Goal: Contribute content: Contribute content

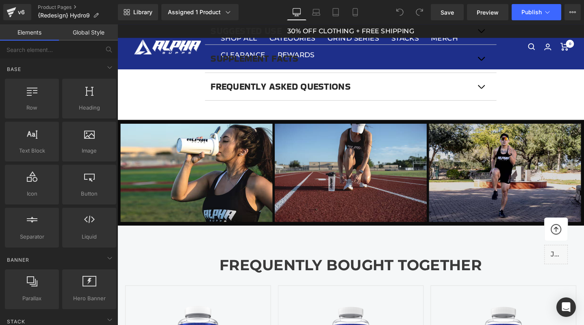
scroll to position [705, 0]
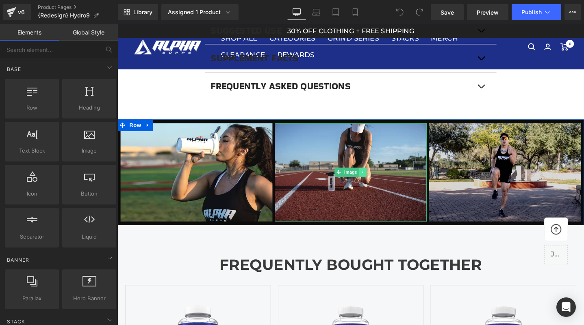
click at [380, 182] on link at bounding box center [376, 181] width 9 height 10
click at [345, 182] on div "Image" at bounding box center [363, 180] width 160 height 103
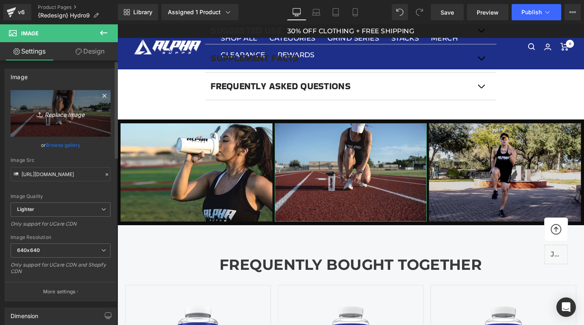
click at [53, 104] on link "Replace Image" at bounding box center [61, 113] width 100 height 47
type input "C:\fakepath\A7408854.jpg"
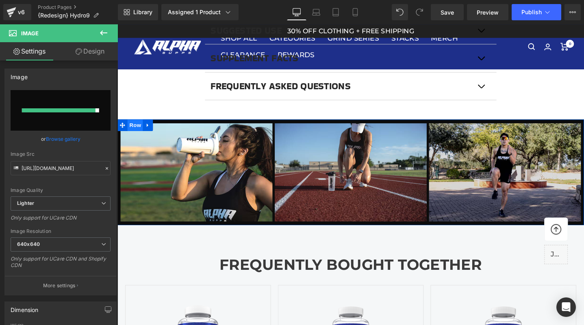
click at [135, 133] on span "Row" at bounding box center [136, 131] width 16 height 12
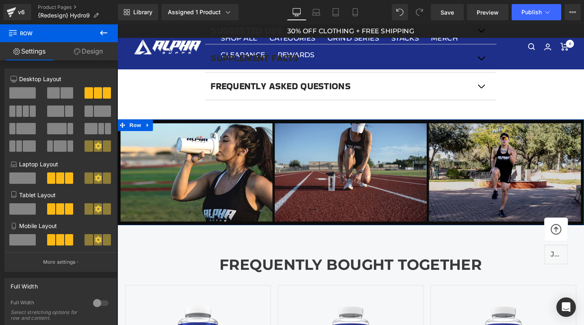
click at [86, 46] on link "Design" at bounding box center [88, 51] width 59 height 18
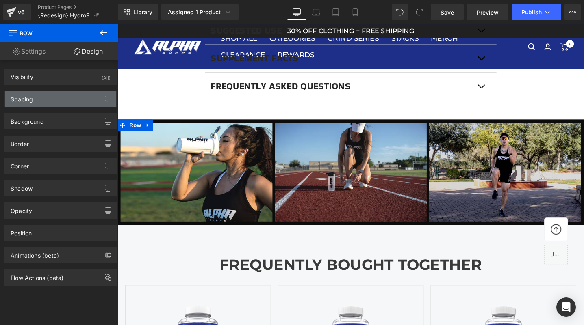
click at [67, 98] on div "Spacing" at bounding box center [60, 98] width 111 height 15
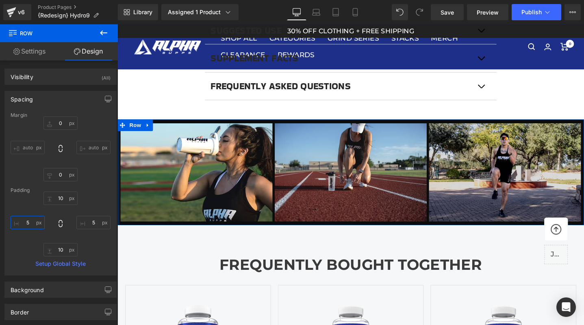
click at [26, 223] on input "5" at bounding box center [28, 222] width 34 height 13
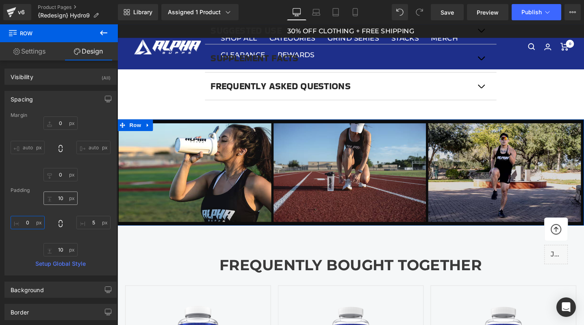
type input "0"
click at [56, 203] on input "10" at bounding box center [60, 198] width 34 height 13
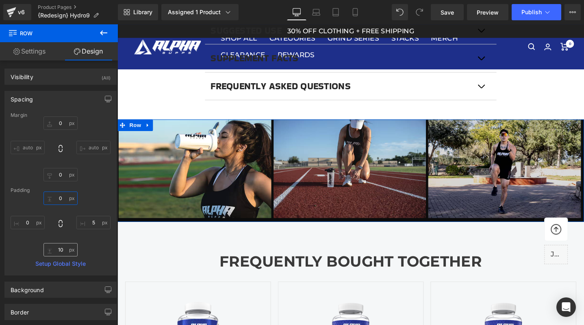
type input "0"
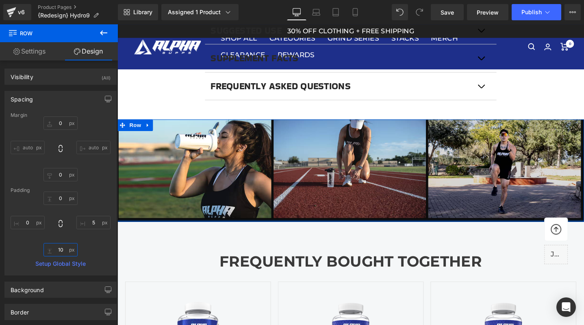
click at [57, 251] on input "10" at bounding box center [60, 249] width 34 height 13
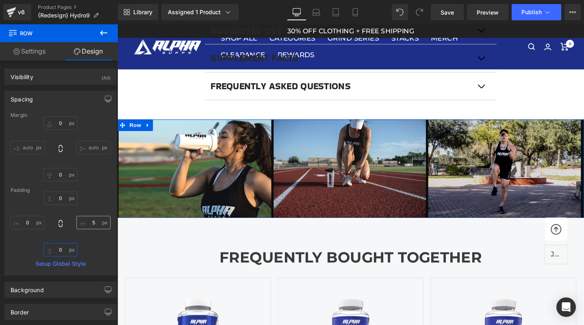
type input "0"
click at [91, 222] on input "5" at bounding box center [93, 222] width 34 height 13
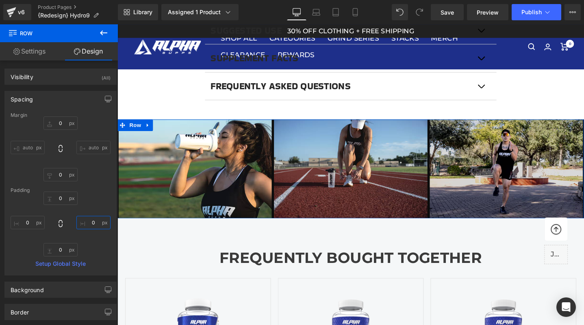
type input "0"
click at [81, 98] on div "Spacing" at bounding box center [60, 98] width 111 height 15
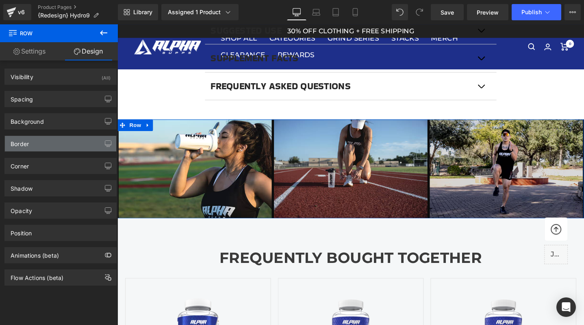
click at [63, 141] on div "Border" at bounding box center [60, 143] width 111 height 15
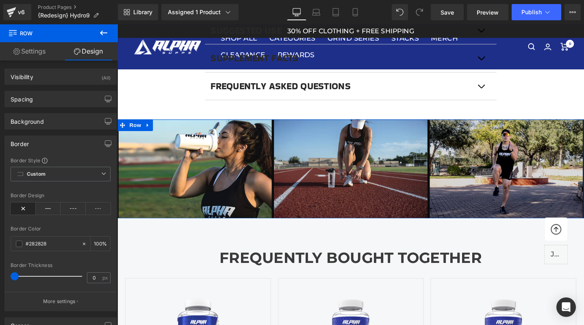
click at [32, 57] on link "Settings" at bounding box center [29, 51] width 59 height 18
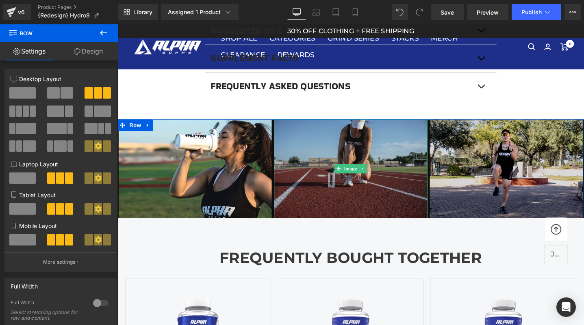
click at [365, 196] on img at bounding box center [362, 177] width 161 height 104
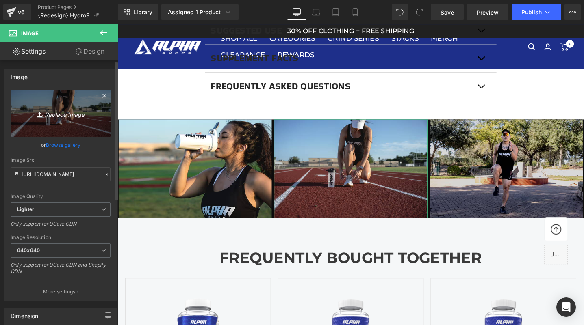
click at [73, 109] on icon "Replace Image" at bounding box center [60, 113] width 65 height 10
type input "C:\fakepath\A7408854.jpg"
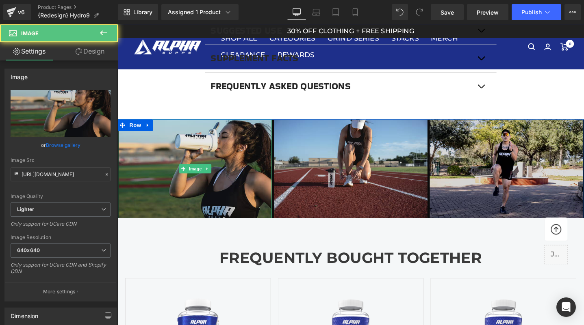
click at [187, 170] on img at bounding box center [199, 177] width 161 height 104
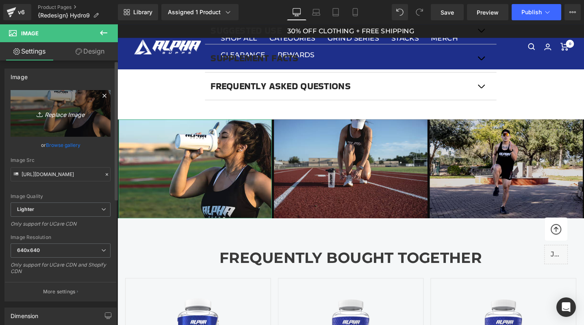
click at [65, 111] on icon "Replace Image" at bounding box center [60, 113] width 65 height 10
type input "C:\fakepath\VAL.jpg"
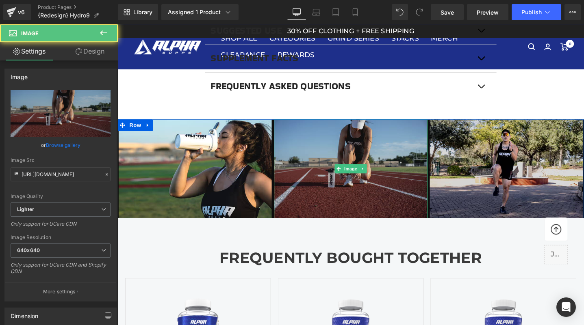
click at [360, 206] on img at bounding box center [362, 177] width 161 height 104
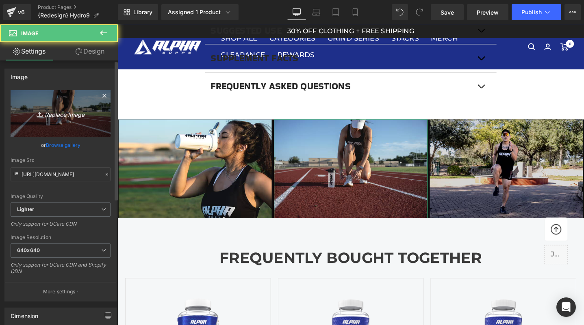
click at [56, 108] on link "Replace Image" at bounding box center [61, 113] width 100 height 47
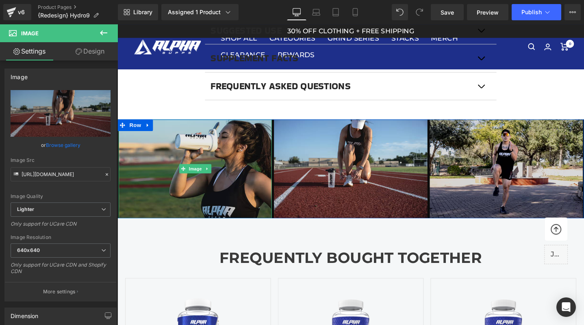
click at [193, 183] on img at bounding box center [199, 177] width 161 height 104
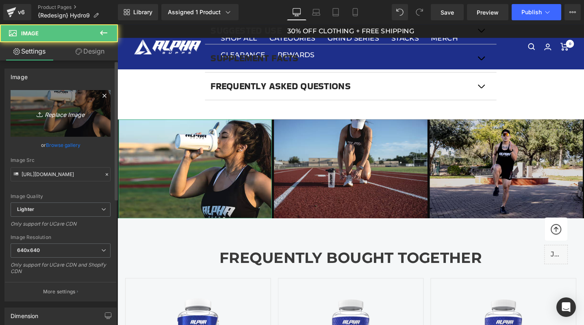
click at [35, 104] on link "Replace Image" at bounding box center [61, 113] width 100 height 47
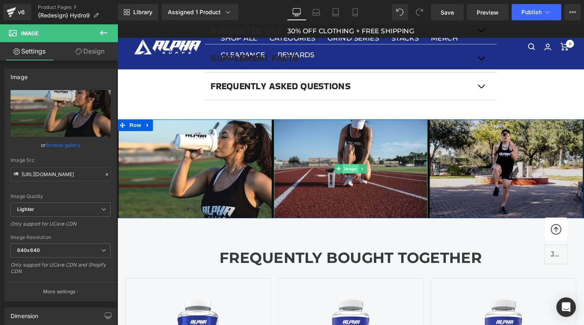
click at [360, 174] on span "Image" at bounding box center [363, 177] width 17 height 10
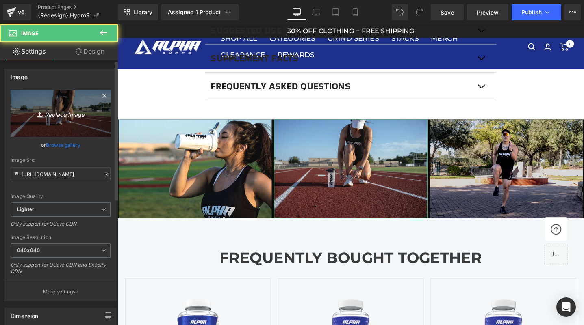
click at [75, 119] on link "Replace Image" at bounding box center [61, 113] width 100 height 47
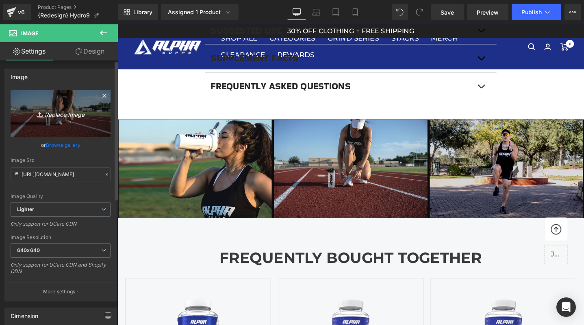
type input "C:\fakepath\A7408854.jpg"
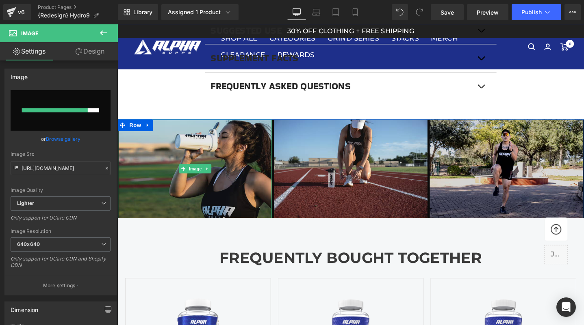
click at [204, 189] on img at bounding box center [199, 177] width 161 height 104
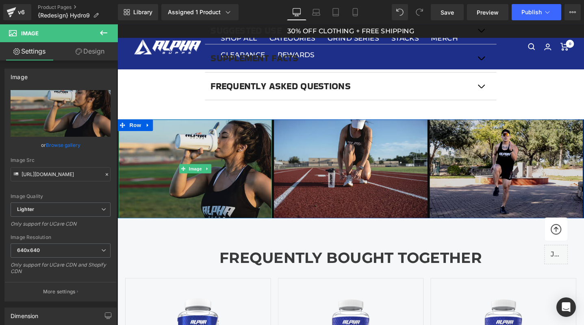
click at [186, 156] on img at bounding box center [199, 177] width 161 height 104
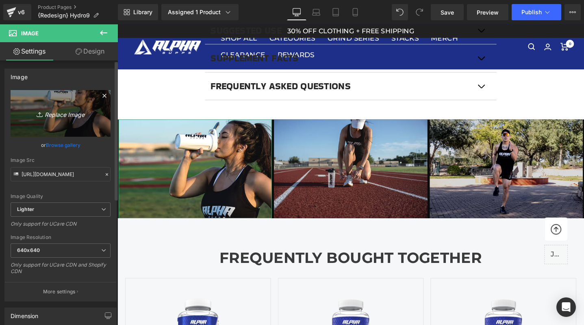
click at [50, 113] on icon "Replace Image" at bounding box center [60, 113] width 65 height 10
type input "C:\fakepath\katehydro.jpg"
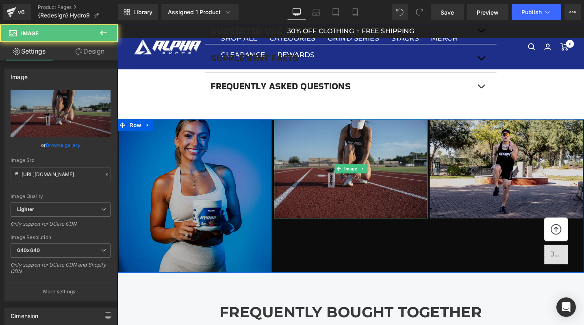
click at [371, 209] on img at bounding box center [362, 177] width 161 height 104
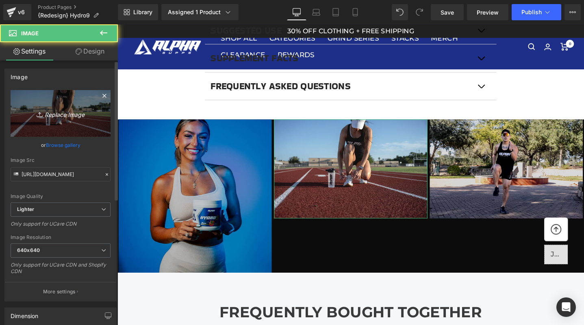
click at [65, 132] on link "Replace Image" at bounding box center [61, 113] width 100 height 47
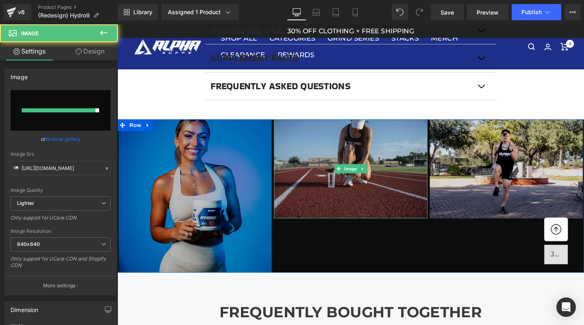
click at [365, 199] on img at bounding box center [362, 177] width 161 height 104
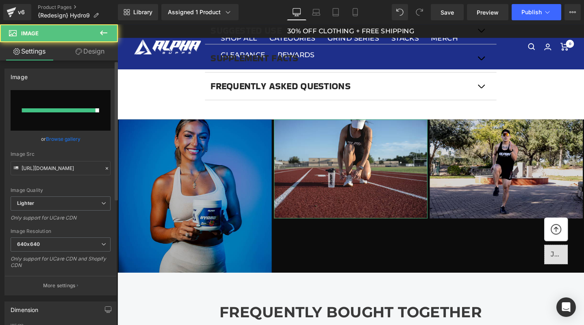
click at [63, 111] on div at bounding box center [59, 110] width 74 height 4
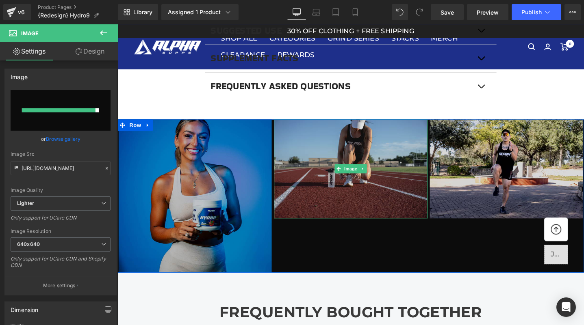
click at [354, 188] on img at bounding box center [362, 177] width 161 height 104
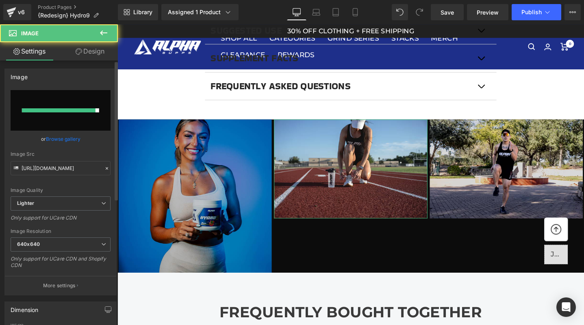
click at [36, 94] on input "file" at bounding box center [61, 110] width 100 height 41
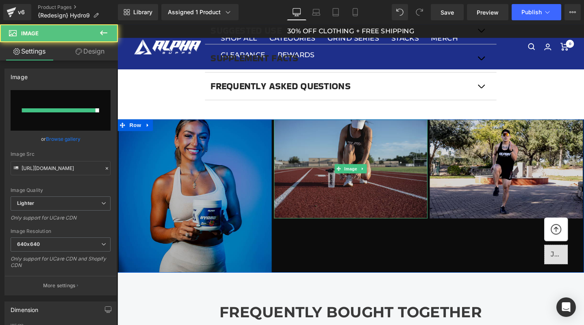
click at [404, 200] on img at bounding box center [362, 177] width 161 height 104
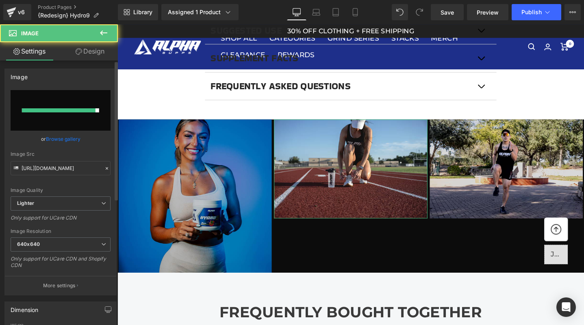
click at [66, 123] on input "file" at bounding box center [61, 110] width 100 height 41
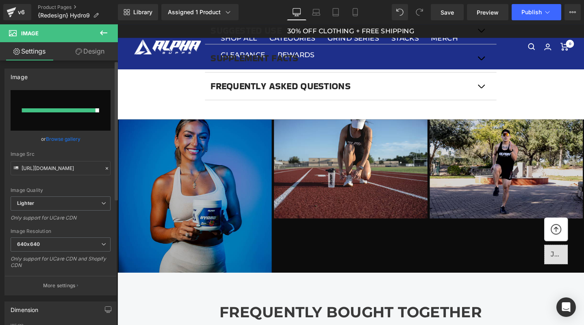
type input "C:\fakepath\brendahydro9.jpg"
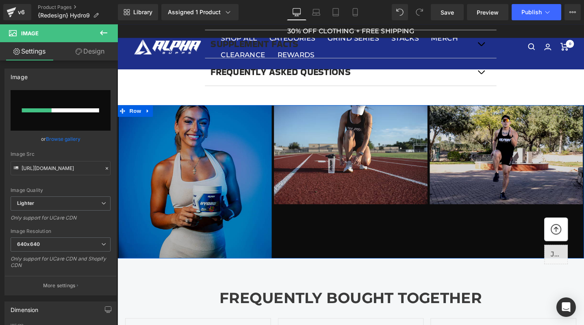
scroll to position [719, 0]
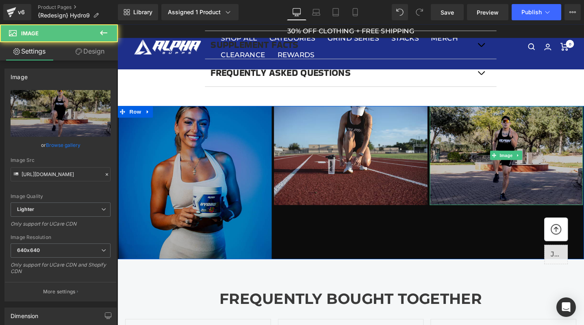
click at [521, 189] on img at bounding box center [527, 163] width 161 height 104
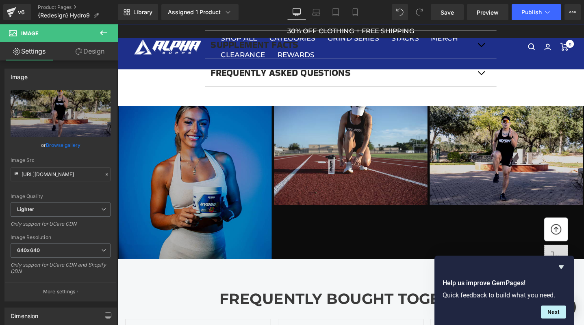
scroll to position [718, 0]
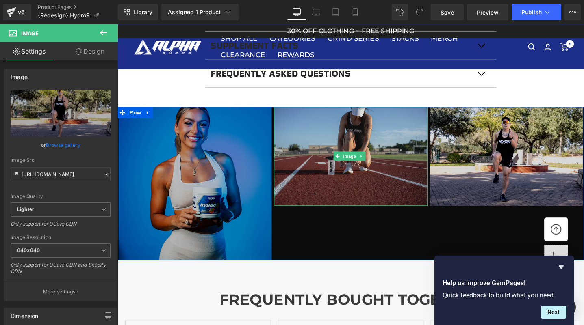
click at [378, 189] on img at bounding box center [362, 163] width 161 height 104
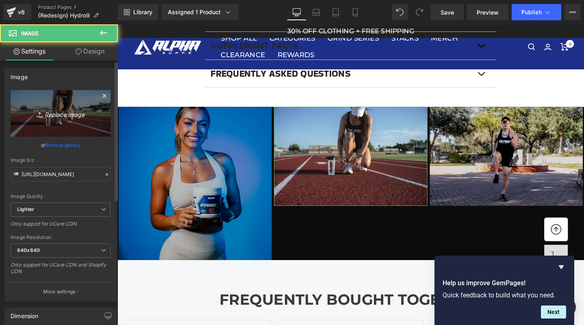
click at [72, 112] on icon "Replace Image" at bounding box center [60, 113] width 65 height 10
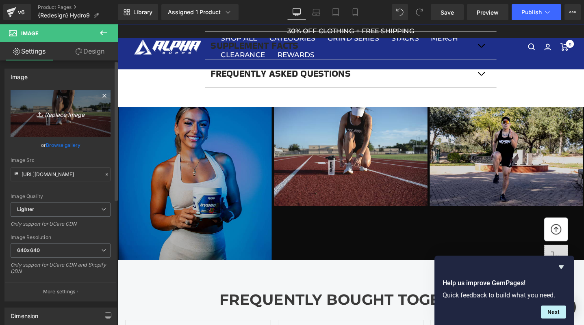
type input "C:\fakepath\brendahydro9.jpg"
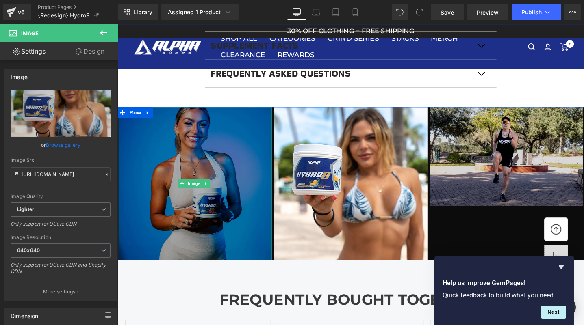
click at [133, 115] on span "Row" at bounding box center [136, 117] width 16 height 12
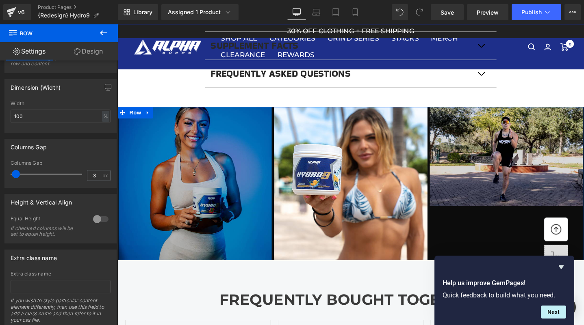
scroll to position [262, 0]
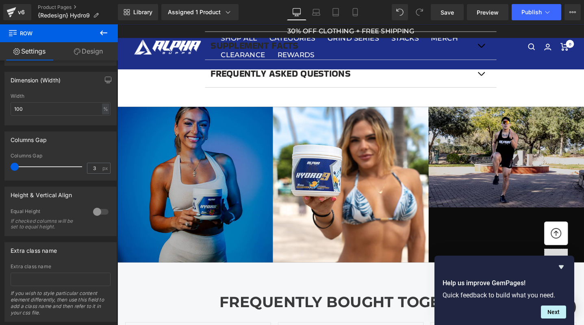
drag, startPoint x: 18, startPoint y: 169, endPoint x: -10, endPoint y: 165, distance: 28.8
click at [0, 165] on html "Row You are previewing how the will restyle your page. You can not edit Element…" at bounding box center [292, 162] width 584 height 325
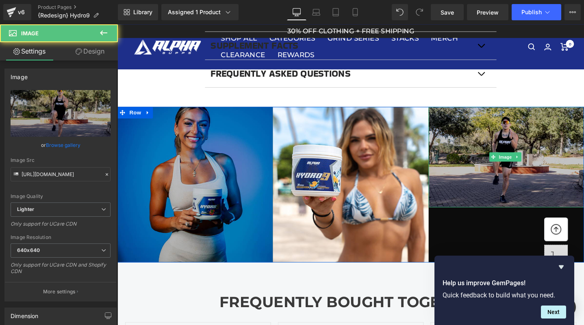
click at [514, 188] on img at bounding box center [527, 164] width 164 height 106
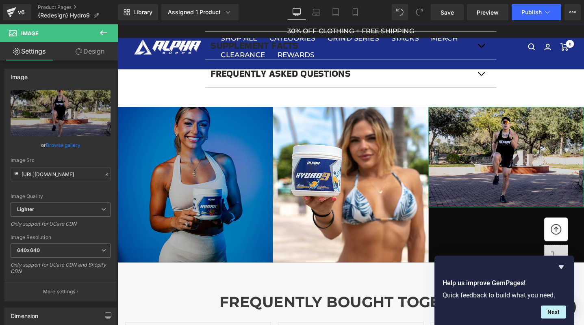
click at [39, 60] on link "Settings" at bounding box center [29, 51] width 59 height 18
click at [38, 56] on link "Settings" at bounding box center [29, 51] width 59 height 18
click at [141, 119] on span "Row" at bounding box center [136, 118] width 16 height 12
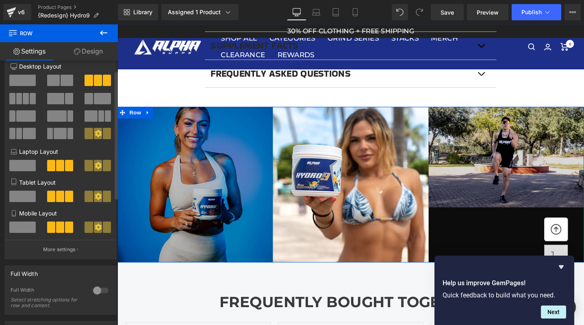
scroll to position [0, 0]
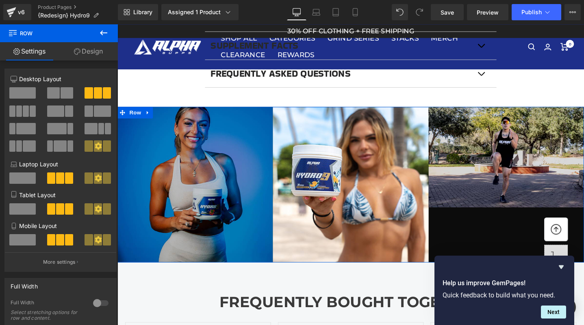
click at [87, 58] on link "Design" at bounding box center [88, 51] width 59 height 18
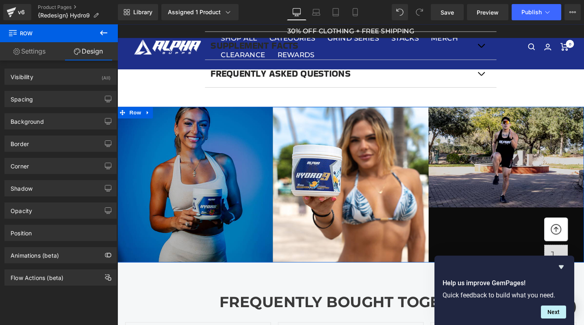
click at [20, 58] on link "Settings" at bounding box center [29, 51] width 59 height 18
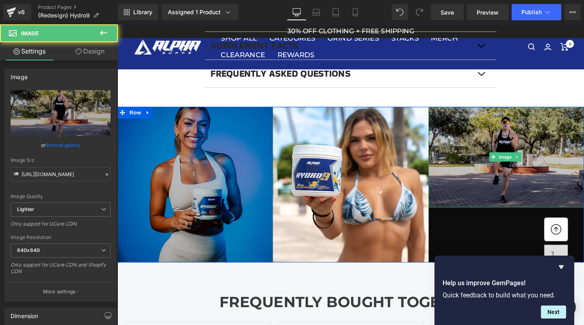
click at [514, 193] on img at bounding box center [527, 164] width 164 height 106
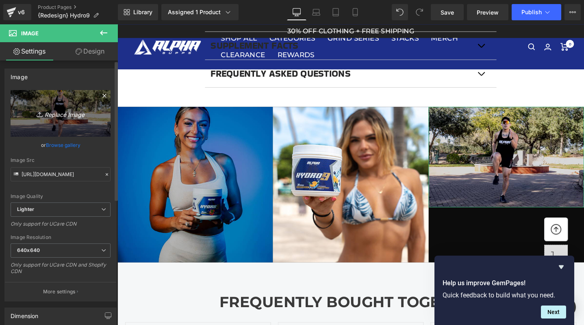
click at [57, 121] on link "Replace Image" at bounding box center [61, 113] width 100 height 47
type input "C:\fakepath\katehyrox1.jpg"
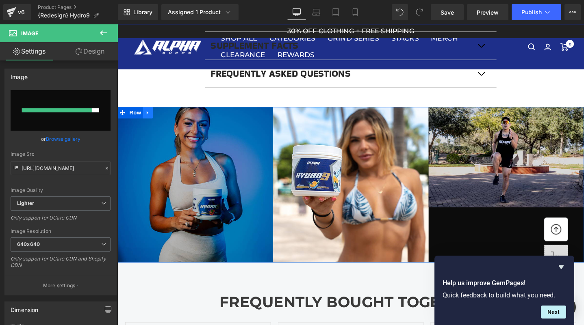
click at [149, 116] on icon at bounding box center [149, 118] width 2 height 4
click at [135, 115] on span "Row" at bounding box center [136, 117] width 16 height 12
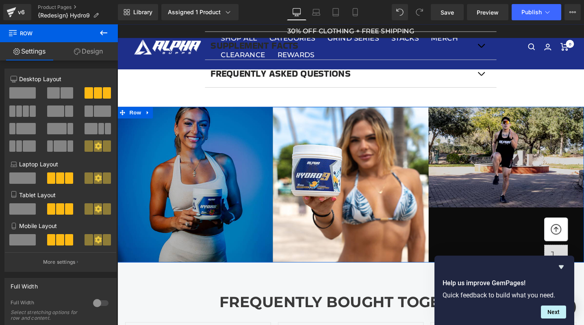
click at [24, 108] on span at bounding box center [26, 111] width 6 height 11
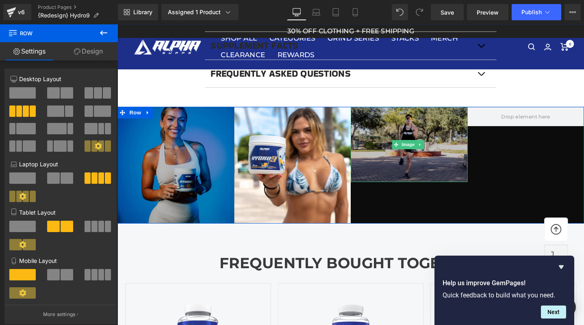
click at [422, 163] on img at bounding box center [424, 150] width 123 height 79
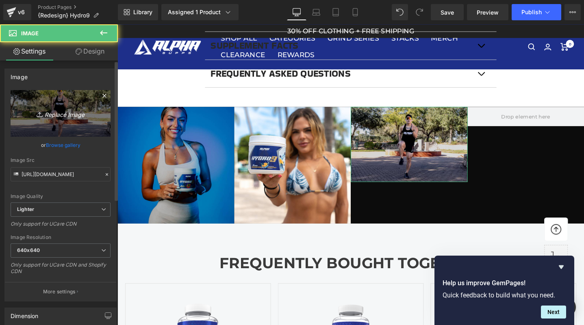
click at [65, 121] on link "Replace Image" at bounding box center [61, 113] width 100 height 47
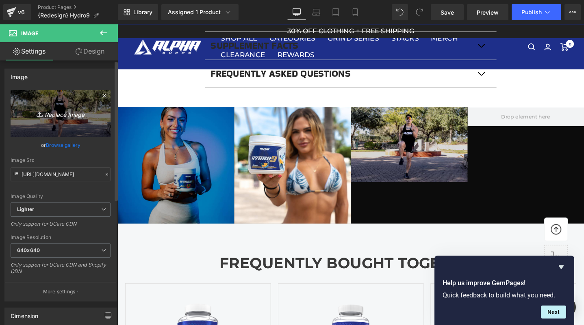
type input "C:\fakepath\katehyrox1.jpg"
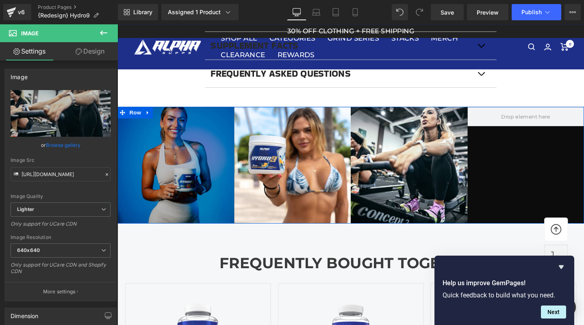
click at [538, 131] on div "Image Image Image Row" at bounding box center [363, 172] width 492 height 123
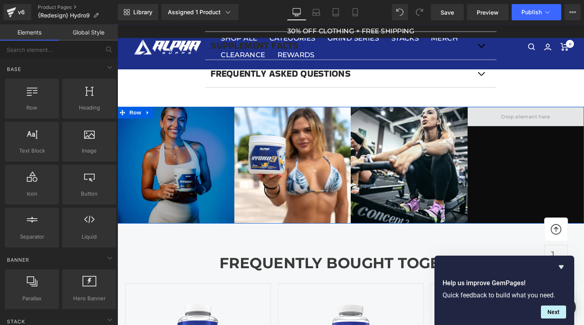
click at [547, 122] on span at bounding box center [547, 121] width 57 height 13
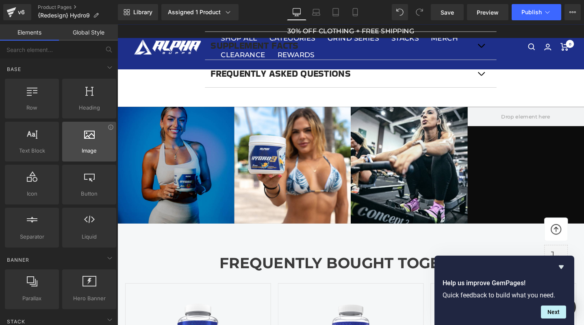
click at [93, 139] on div at bounding box center [89, 137] width 49 height 18
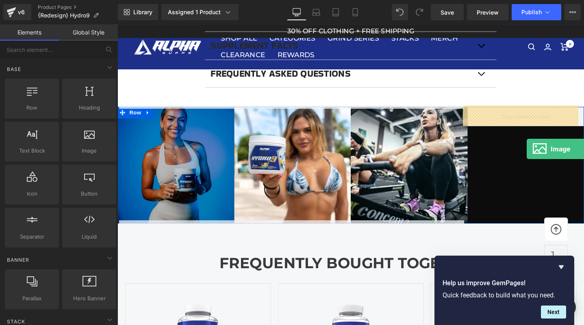
drag, startPoint x: 204, startPoint y: 164, endPoint x: 541, endPoint y: 159, distance: 336.9
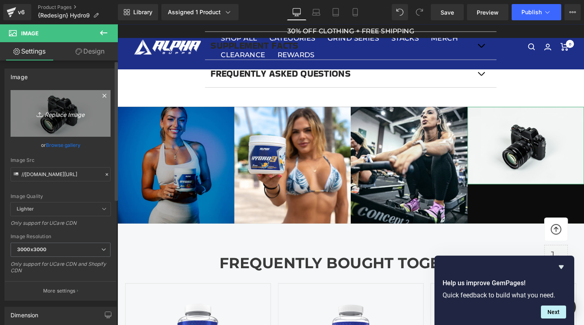
click at [65, 117] on icon "Replace Image" at bounding box center [60, 113] width 65 height 10
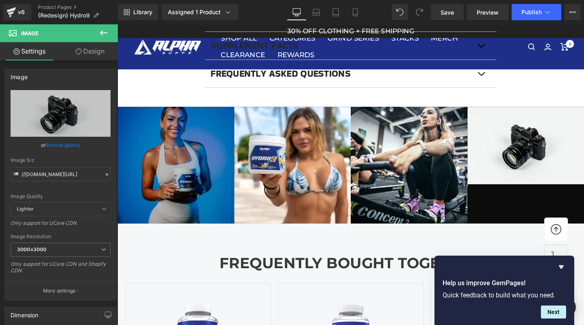
type input "C:\fakepath\tudca2.jpg"
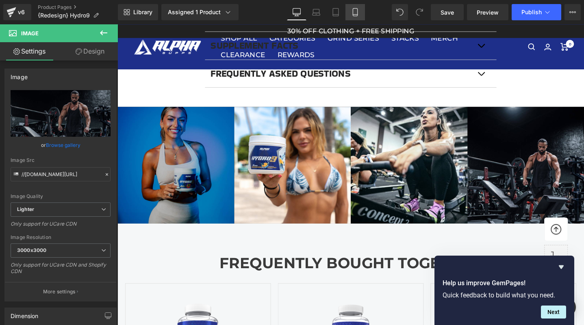
click at [356, 11] on icon at bounding box center [355, 12] width 8 height 8
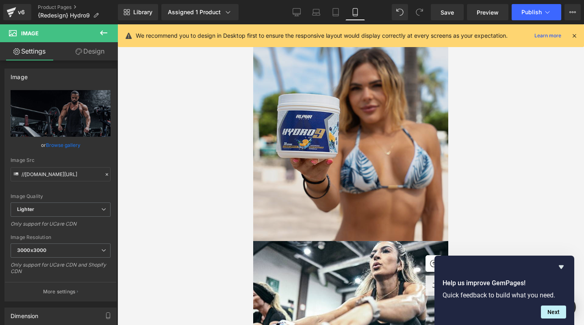
scroll to position [1048, 0]
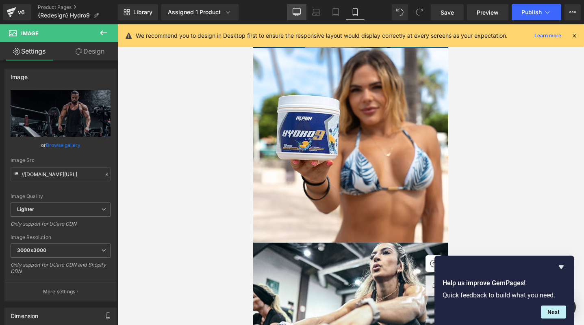
click at [302, 11] on link "Desktop" at bounding box center [297, 12] width 20 height 16
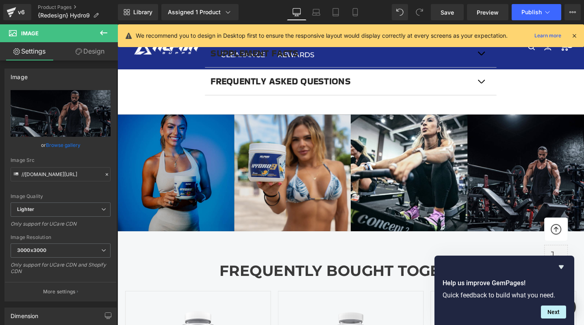
scroll to position [710, 0]
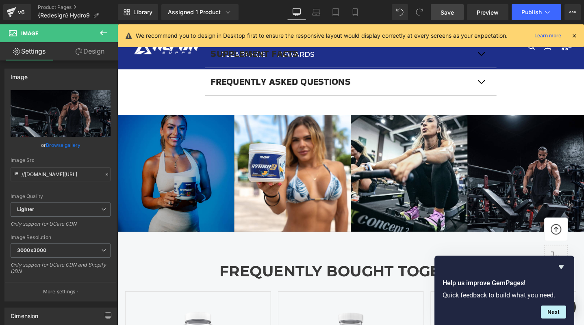
drag, startPoint x: 451, startPoint y: 11, endPoint x: 356, endPoint y: 67, distance: 110.9
click at [451, 11] on span "Save" at bounding box center [446, 12] width 13 height 9
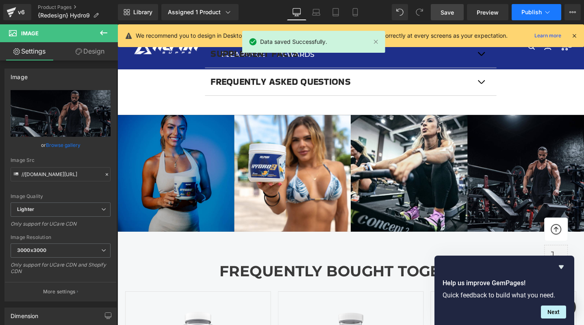
click at [525, 13] on span "Publish" at bounding box center [531, 12] width 20 height 7
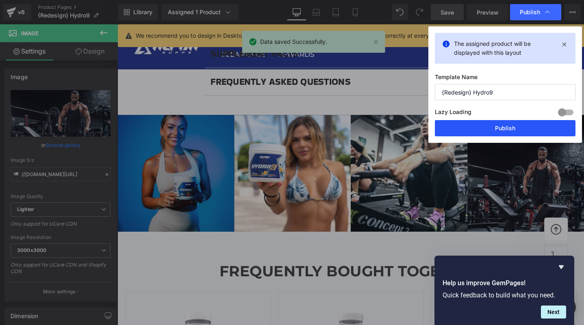
click at [525, 135] on button "Publish" at bounding box center [505, 128] width 141 height 16
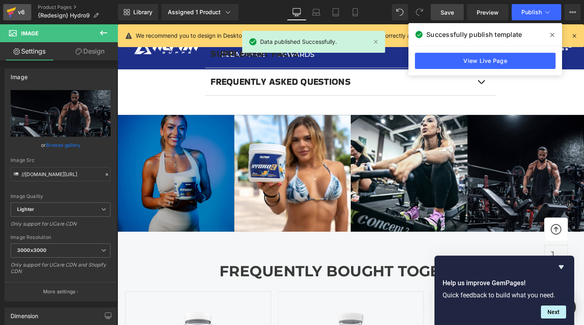
click at [13, 16] on icon at bounding box center [12, 12] width 10 height 20
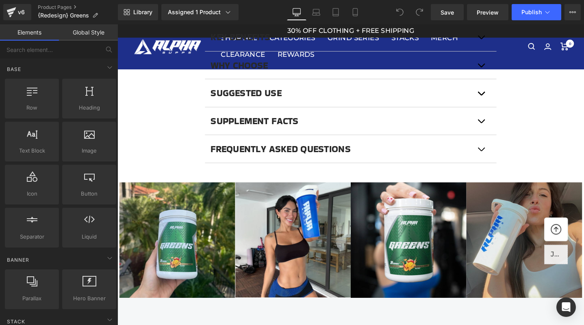
scroll to position [647, 0]
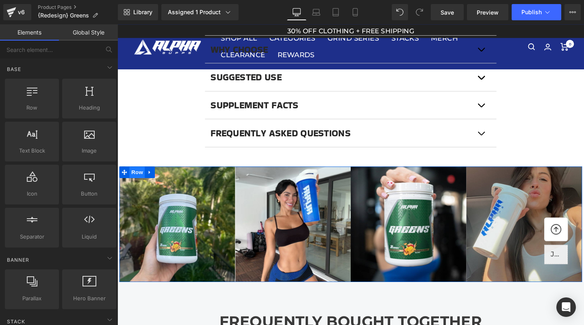
click at [141, 180] on span "Row" at bounding box center [138, 180] width 16 height 12
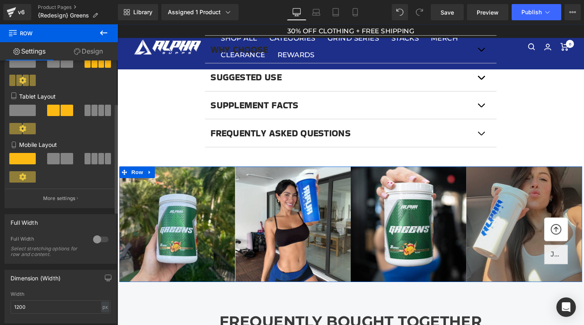
scroll to position [204, 0]
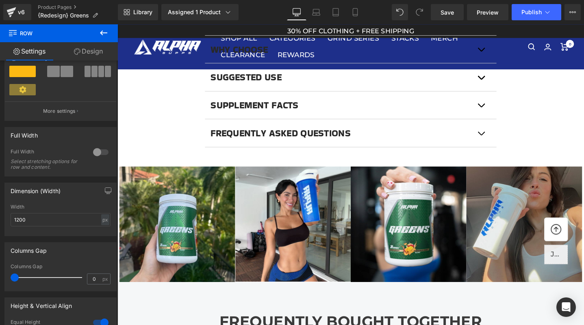
drag, startPoint x: 17, startPoint y: 278, endPoint x: -10, endPoint y: 272, distance: 27.5
click at [0, 272] on html "Row You are previewing how the will restyle your page. You can not edit Element…" at bounding box center [292, 162] width 584 height 325
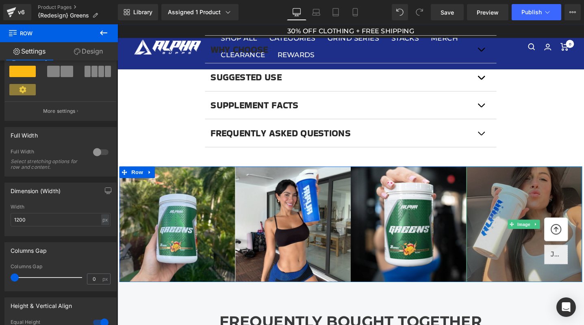
click at [536, 256] on img at bounding box center [546, 235] width 122 height 122
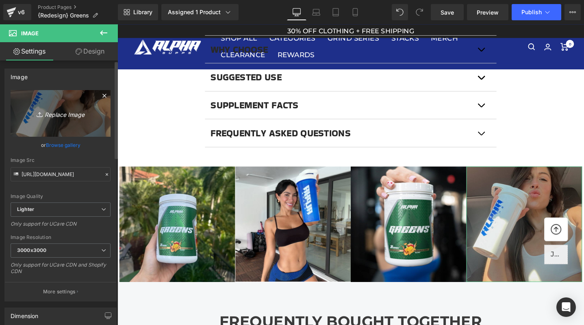
click at [72, 114] on icon "Replace Image" at bounding box center [60, 113] width 65 height 10
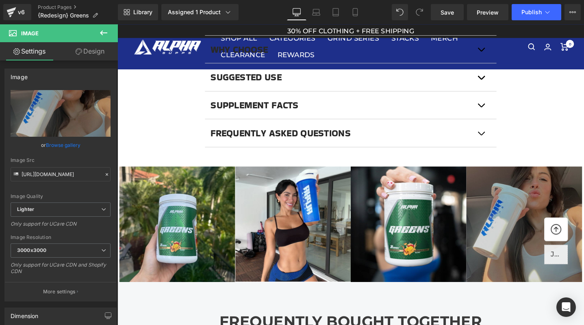
type input "C:\fakepath\kategreens.jpg"
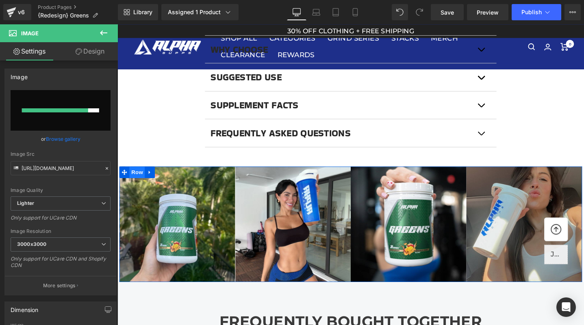
click at [133, 180] on span "Row" at bounding box center [138, 180] width 16 height 12
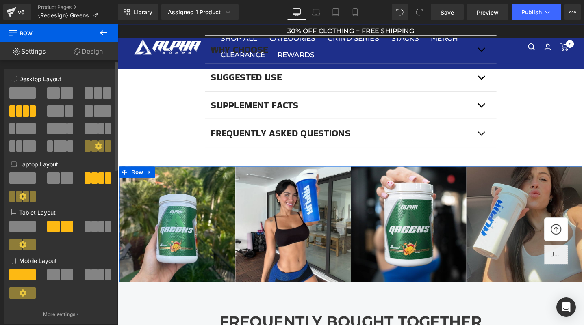
click at [94, 91] on span at bounding box center [98, 92] width 8 height 11
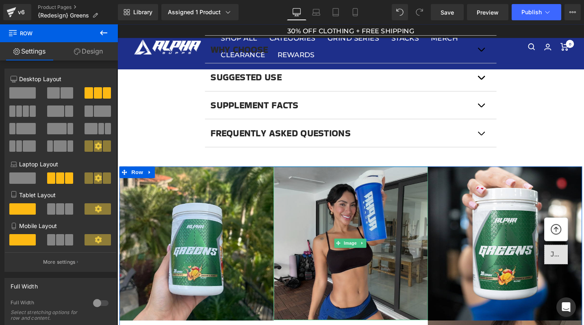
click at [367, 219] on img at bounding box center [363, 255] width 163 height 162
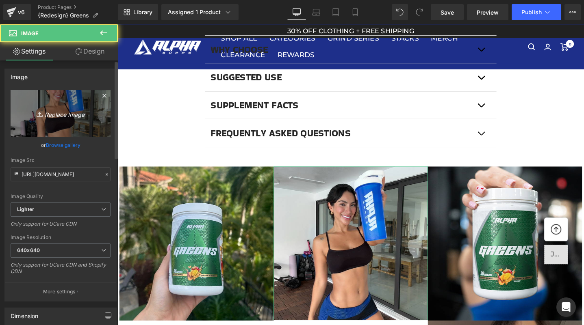
click at [50, 117] on icon "Replace Image" at bounding box center [60, 113] width 65 height 10
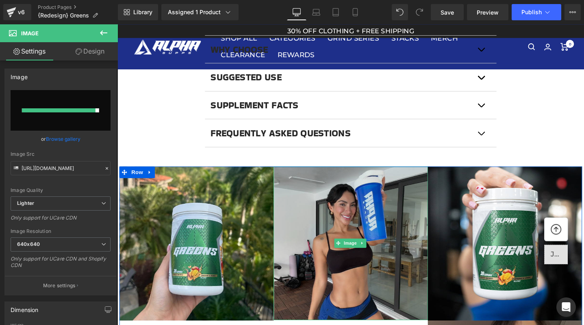
click at [361, 267] on img at bounding box center [363, 255] width 163 height 162
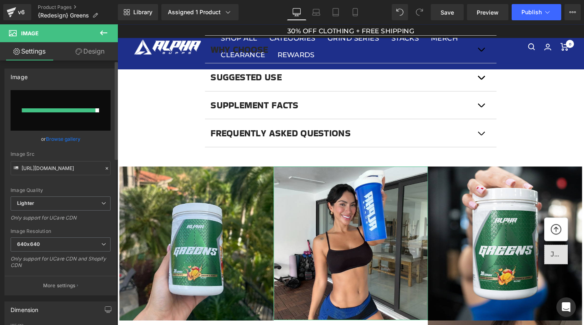
click at [72, 119] on input "file" at bounding box center [61, 110] width 100 height 41
type input "C:\fakepath\kategreens.jpg"
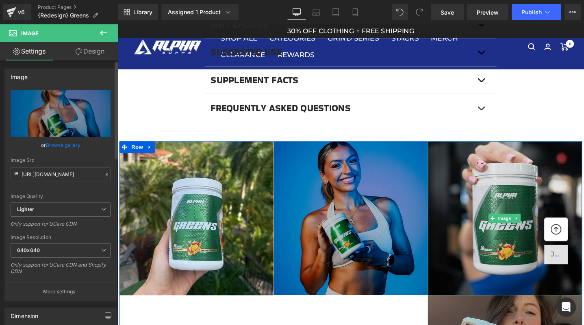
scroll to position [681, 0]
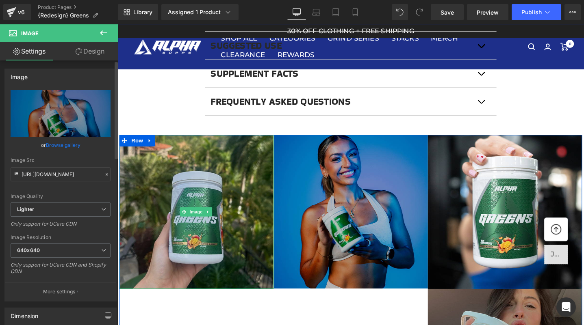
click at [216, 242] on img at bounding box center [200, 222] width 163 height 163
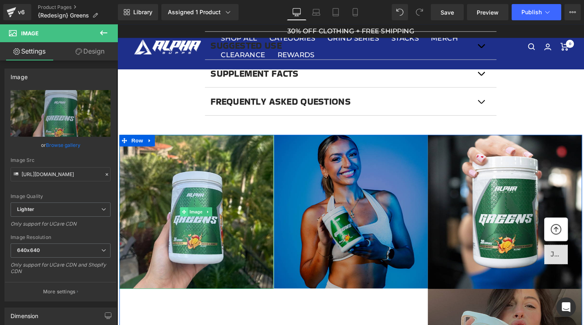
click at [187, 223] on span at bounding box center [188, 222] width 9 height 10
click at [211, 223] on link at bounding box center [213, 222] width 9 height 10
click at [223, 221] on icon at bounding box center [225, 222] width 4 height 5
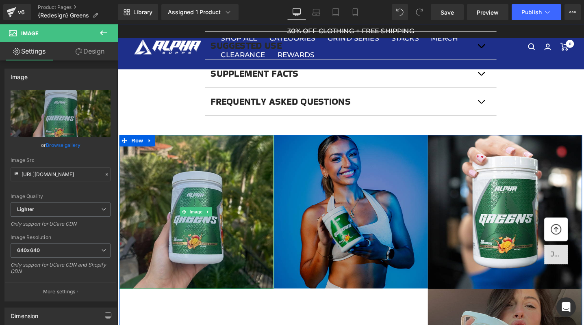
click at [202, 250] on img at bounding box center [200, 222] width 163 height 163
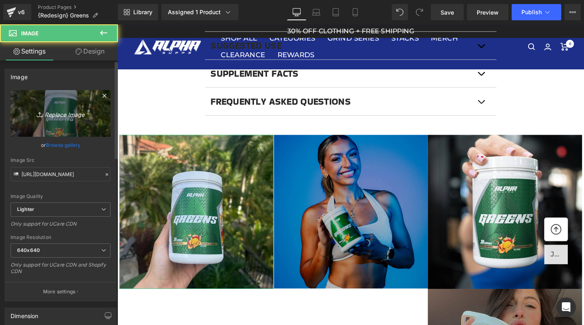
click at [63, 107] on link "Replace Image" at bounding box center [61, 113] width 100 height 47
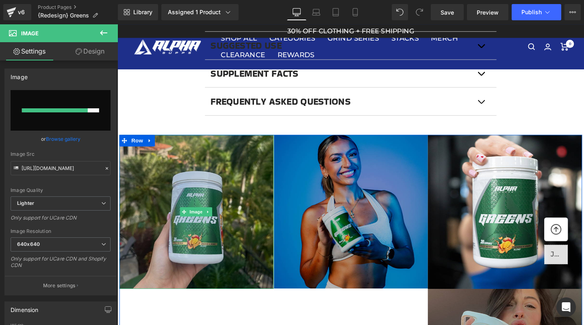
click at [215, 167] on img at bounding box center [200, 222] width 163 height 163
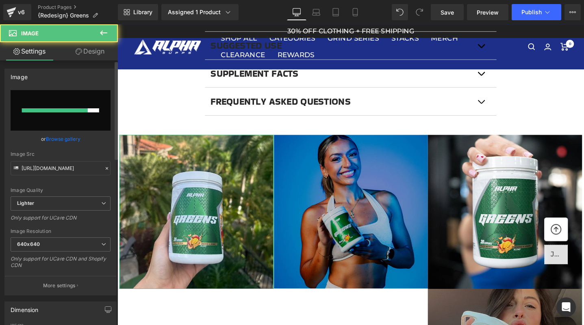
click at [72, 119] on input "file" at bounding box center [61, 110] width 100 height 41
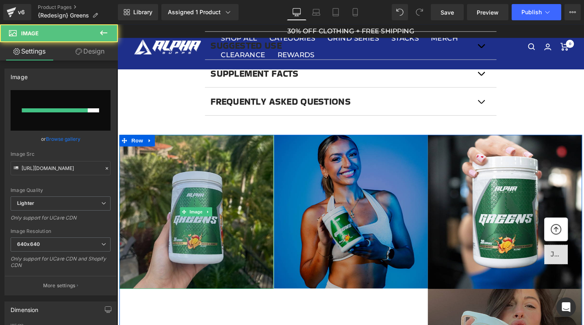
click at [200, 175] on img at bounding box center [200, 222] width 163 height 163
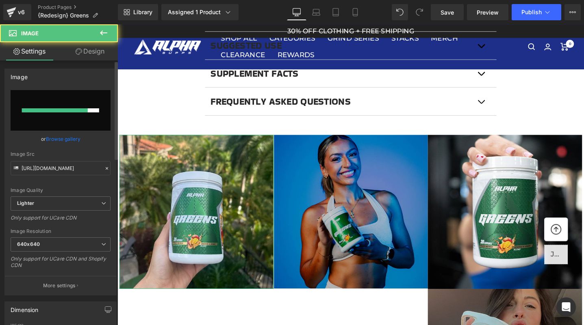
click at [65, 114] on input "file" at bounding box center [61, 110] width 100 height 41
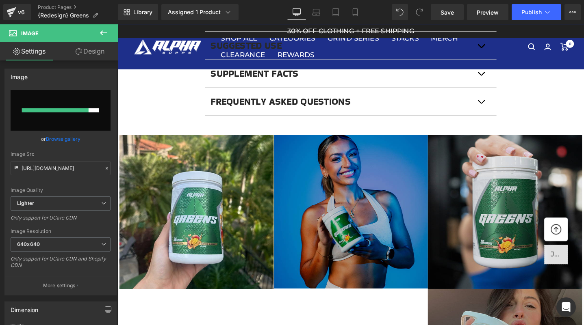
type input "C:\fakepath\Untitled-49.jpg"
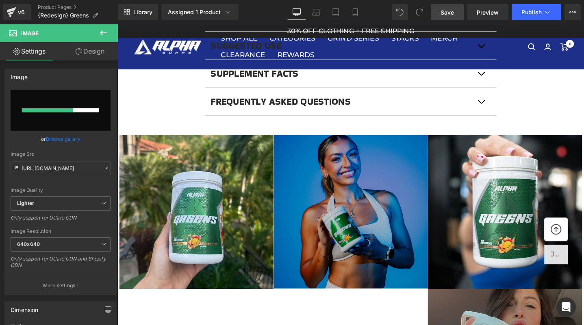
click at [456, 13] on link "Save" at bounding box center [447, 12] width 33 height 16
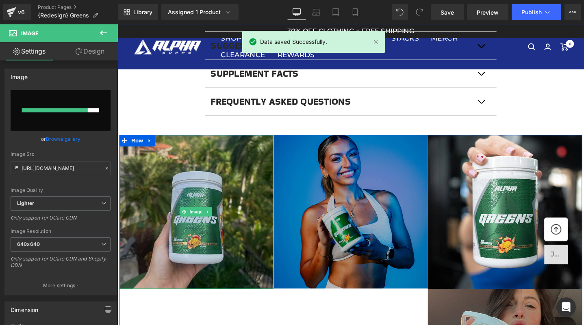
click at [184, 199] on img at bounding box center [200, 222] width 163 height 163
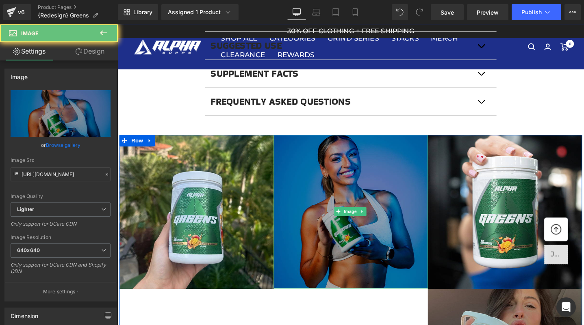
click at [326, 204] on img at bounding box center [363, 222] width 163 height 162
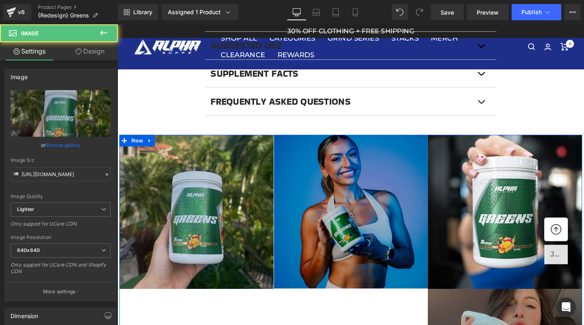
click at [194, 204] on img at bounding box center [200, 222] width 163 height 163
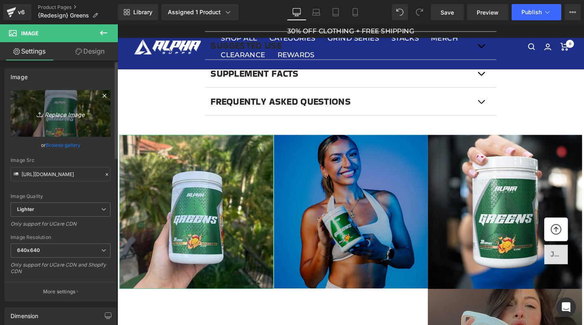
click at [56, 114] on icon "Replace Image" at bounding box center [60, 113] width 65 height 10
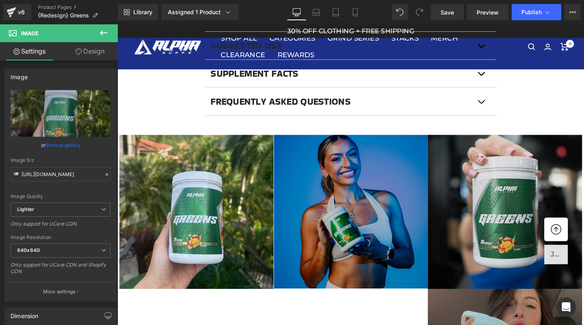
type input "C:\fakepath\Untitled-49.jpg"
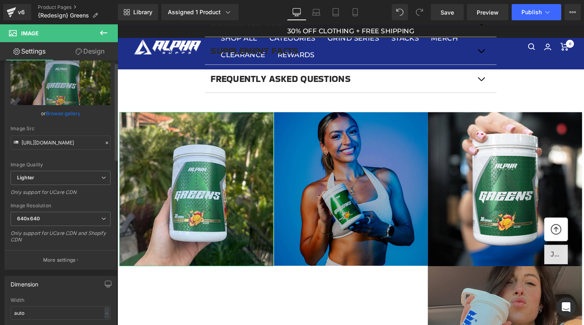
scroll to position [38, 0]
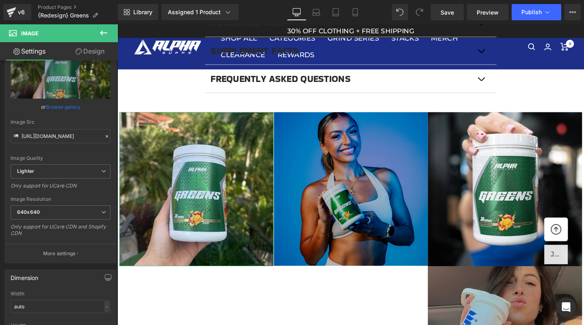
click at [92, 54] on link "Design" at bounding box center [90, 51] width 59 height 18
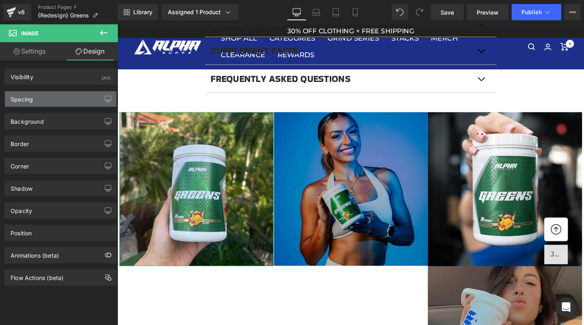
click at [56, 99] on div "Spacing" at bounding box center [60, 98] width 111 height 15
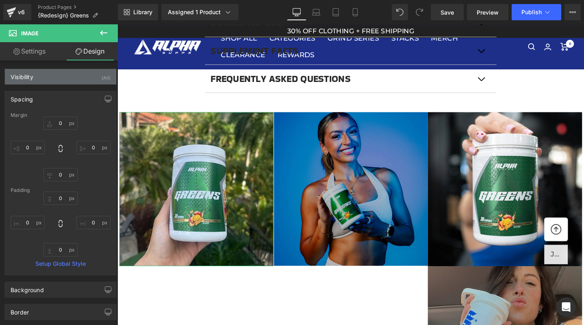
click at [58, 84] on div "Visibility (All)" at bounding box center [60, 76] width 111 height 15
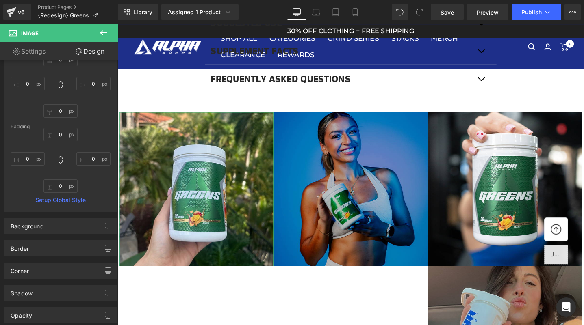
scroll to position [155, 0]
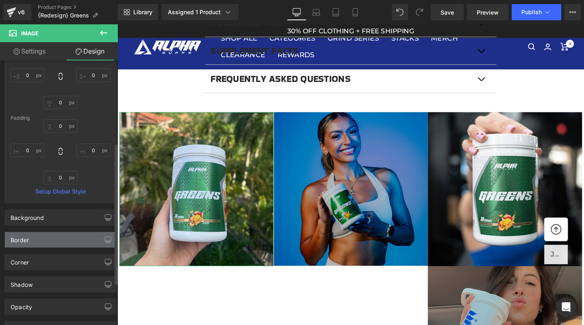
click at [42, 238] on div "Border" at bounding box center [60, 239] width 111 height 15
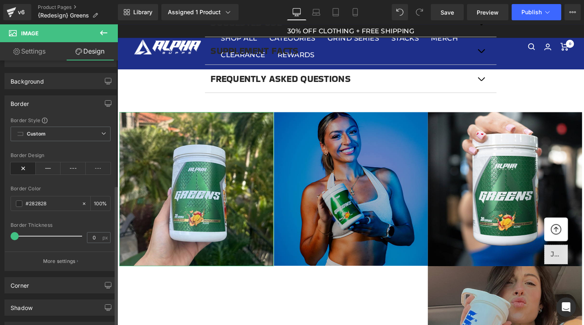
scroll to position [292, 0]
drag, startPoint x: 16, startPoint y: 233, endPoint x: 26, endPoint y: 234, distance: 10.2
click at [26, 234] on span at bounding box center [25, 236] width 8 height 8
drag, startPoint x: 26, startPoint y: 234, endPoint x: -10, endPoint y: 224, distance: 37.9
click at [0, 224] on html "Image You are previewing how the will restyle your page. You can not edit Eleme…" at bounding box center [292, 162] width 584 height 325
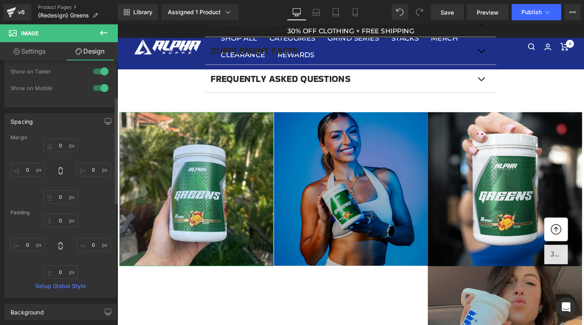
scroll to position [59, 0]
click at [43, 52] on link "Settings" at bounding box center [29, 51] width 59 height 18
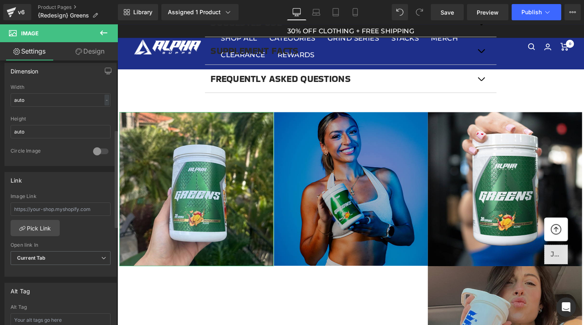
scroll to position [248, 0]
click at [100, 148] on div at bounding box center [101, 148] width 20 height 13
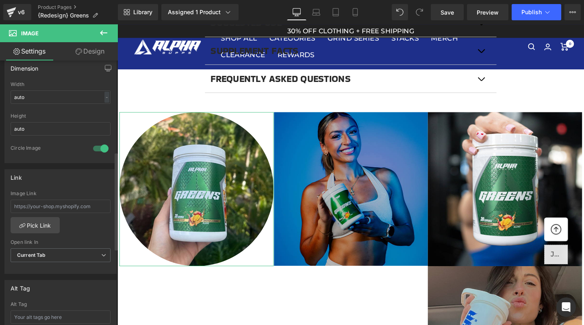
click at [100, 148] on div at bounding box center [101, 148] width 20 height 13
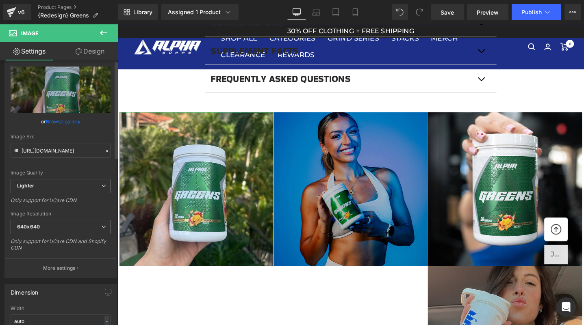
scroll to position [0, 0]
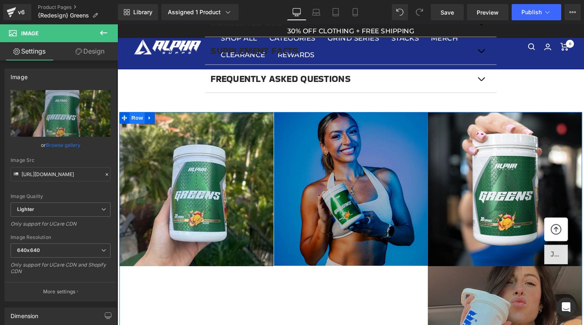
click at [135, 121] on span "Row" at bounding box center [138, 123] width 16 height 12
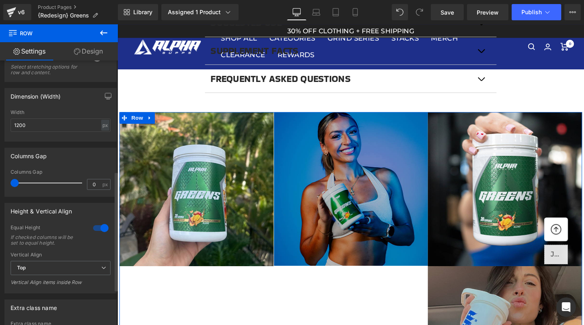
scroll to position [245, 0]
click at [96, 229] on div at bounding box center [101, 228] width 20 height 13
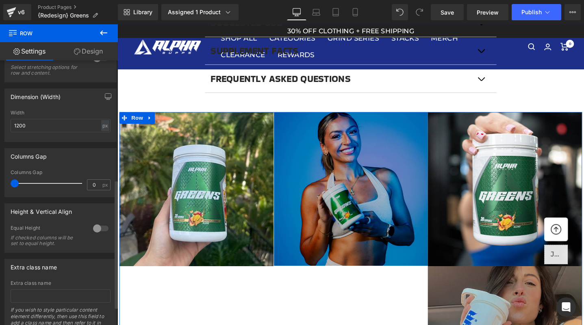
click at [96, 229] on div at bounding box center [101, 228] width 20 height 13
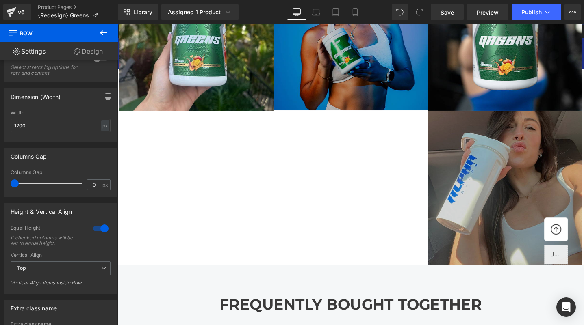
scroll to position [866, 0]
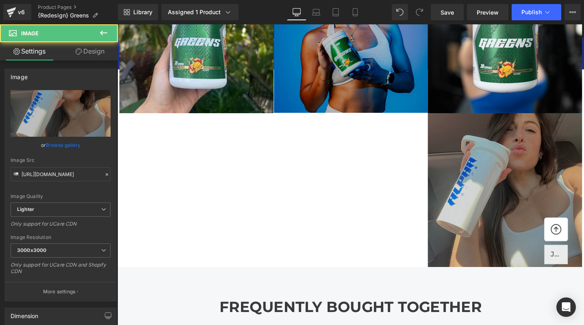
click at [514, 223] on img at bounding box center [526, 199] width 163 height 163
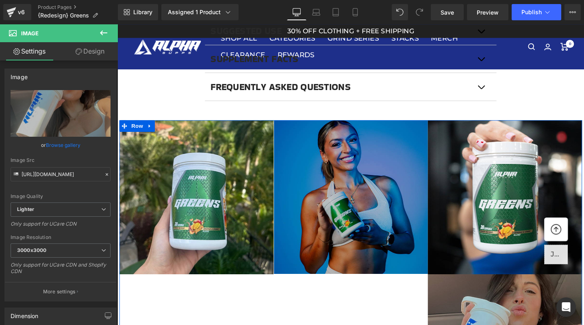
scroll to position [690, 0]
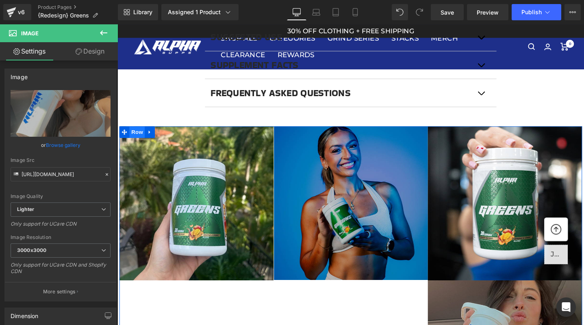
click at [143, 137] on span "Row" at bounding box center [138, 138] width 16 height 12
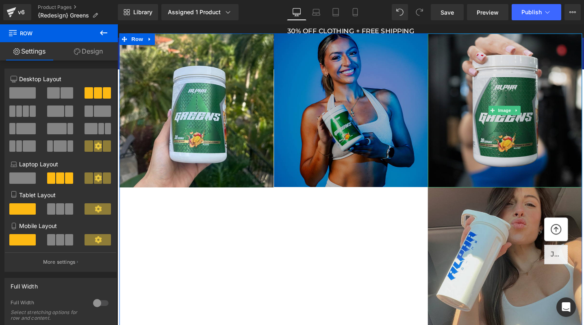
scroll to position [793, 0]
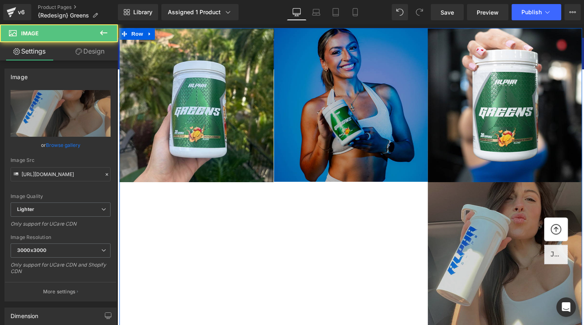
click at [547, 246] on img at bounding box center [526, 272] width 163 height 163
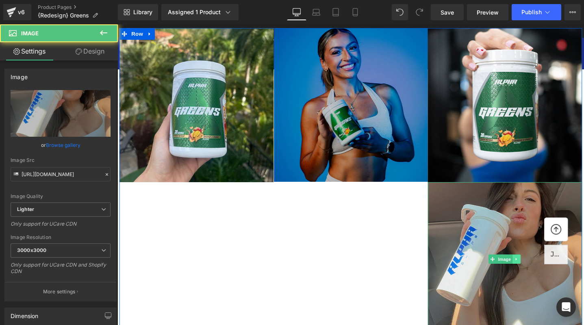
click at [536, 270] on icon at bounding box center [538, 272] width 4 height 5
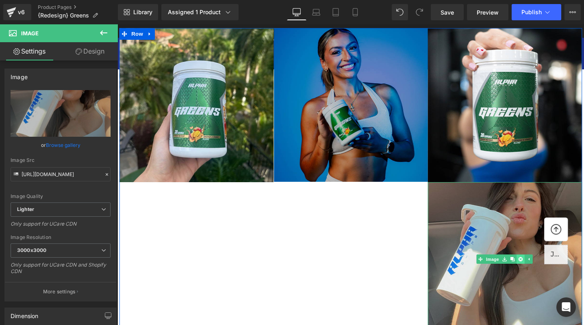
click at [540, 270] on icon at bounding box center [542, 272] width 4 height 4
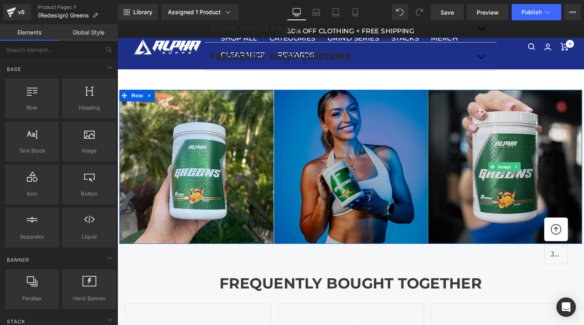
scroll to position [689, 0]
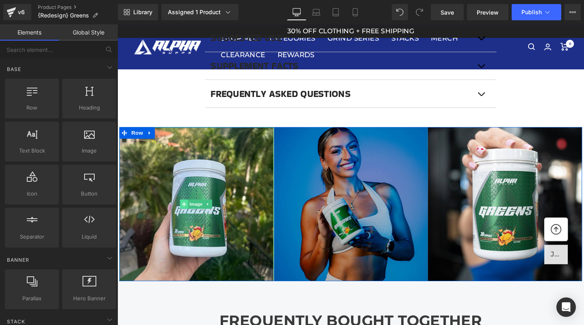
click at [186, 209] on span at bounding box center [188, 214] width 9 height 10
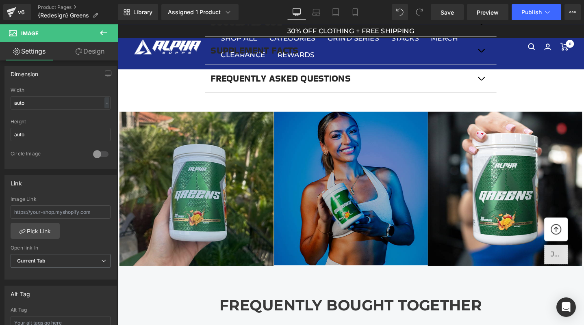
scroll to position [699, 0]
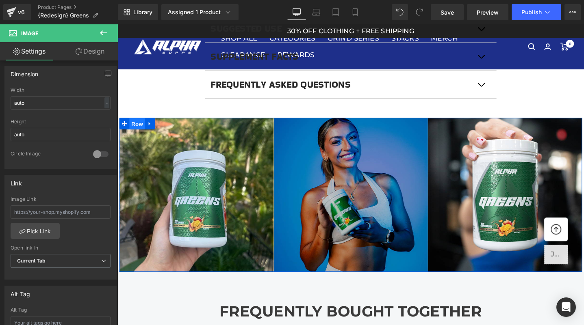
click at [139, 127] on span "Row" at bounding box center [138, 130] width 16 height 12
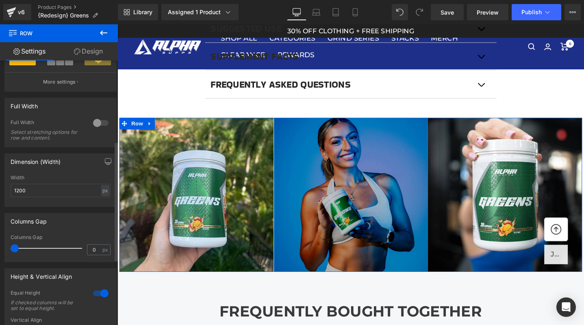
scroll to position [179, 0]
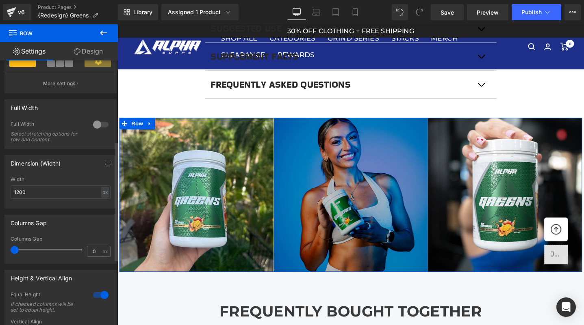
click at [91, 127] on div at bounding box center [101, 124] width 20 height 13
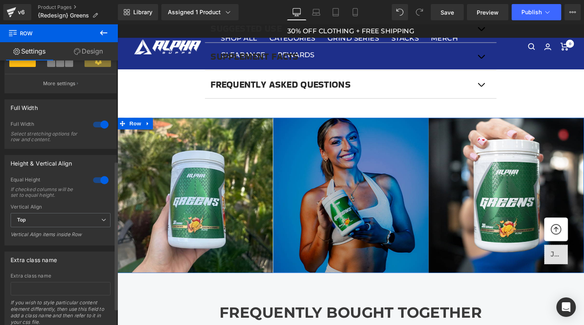
click at [103, 129] on div at bounding box center [101, 124] width 20 height 13
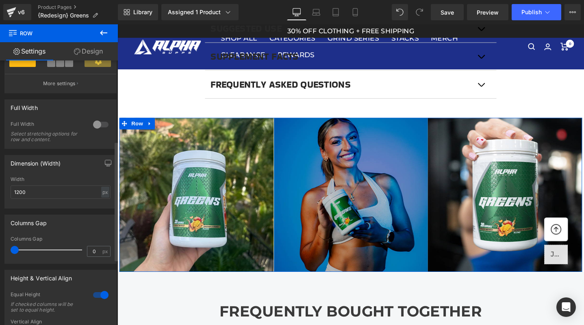
click at [103, 129] on div at bounding box center [101, 124] width 20 height 13
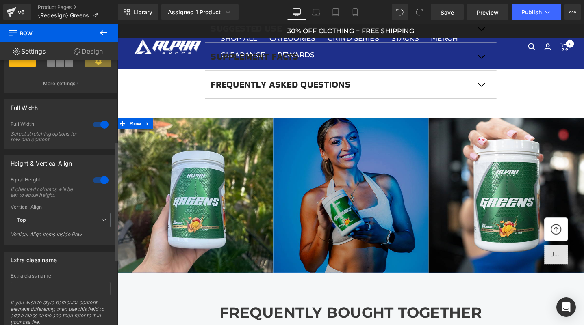
click at [103, 129] on div at bounding box center [101, 124] width 20 height 13
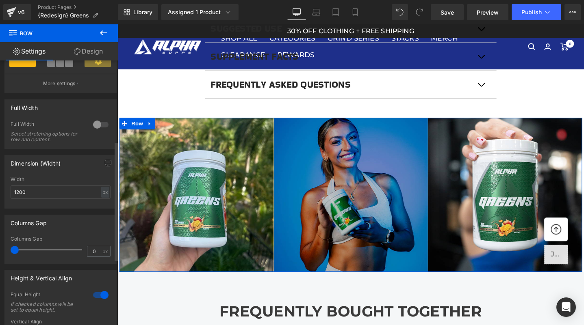
click at [10, 250] on div "0px Columns Gap 0 px" at bounding box center [60, 250] width 111 height 27
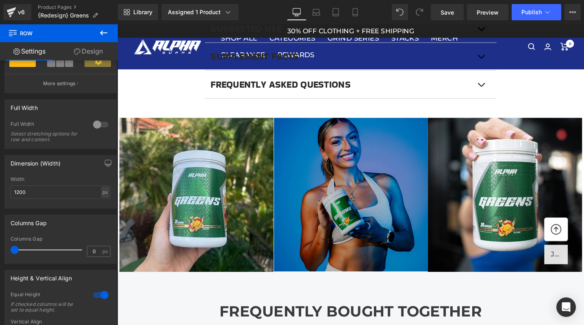
drag, startPoint x: 11, startPoint y: 250, endPoint x: -10, endPoint y: 243, distance: 21.8
click at [0, 243] on html "Row You are previewing how the will restyle your page. You can not edit Element…" at bounding box center [292, 162] width 584 height 325
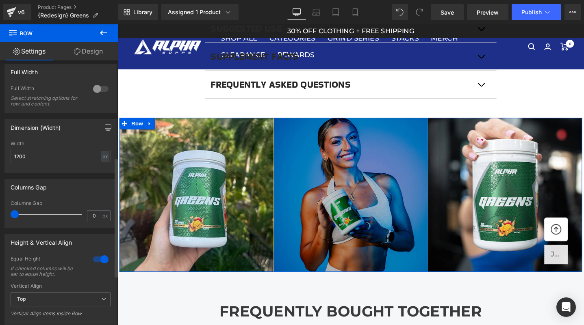
scroll to position [216, 0]
click at [96, 258] on div at bounding box center [101, 258] width 20 height 13
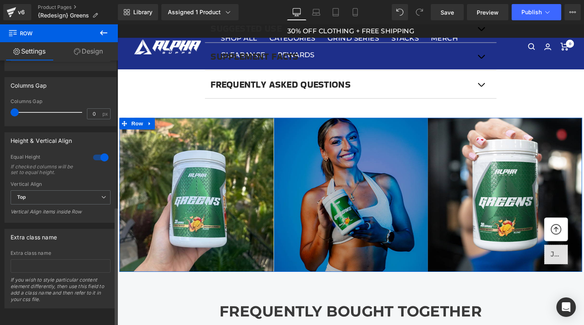
scroll to position [324, 0]
click at [78, 192] on span "Top" at bounding box center [61, 198] width 100 height 14
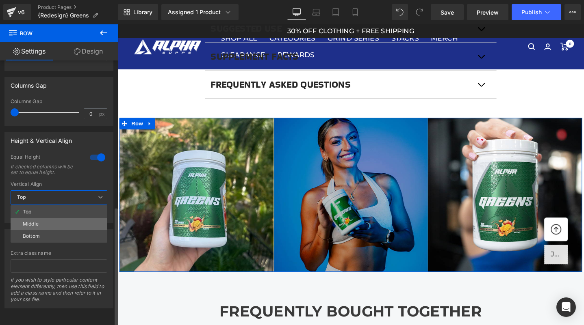
click at [69, 221] on li "Middle" at bounding box center [59, 224] width 97 height 12
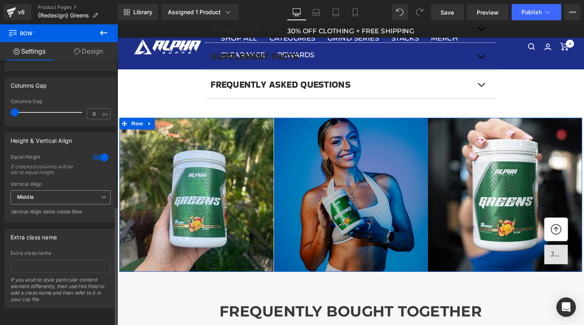
click at [82, 191] on span "Middle" at bounding box center [61, 198] width 100 height 14
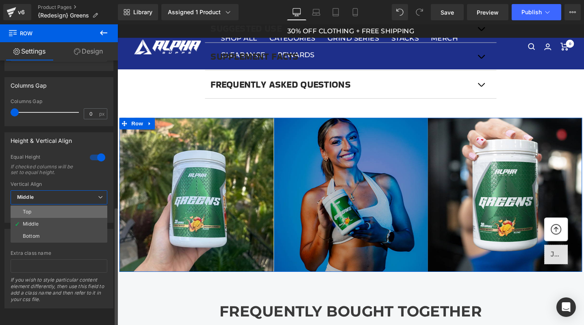
click at [72, 206] on li "Top" at bounding box center [59, 212] width 97 height 12
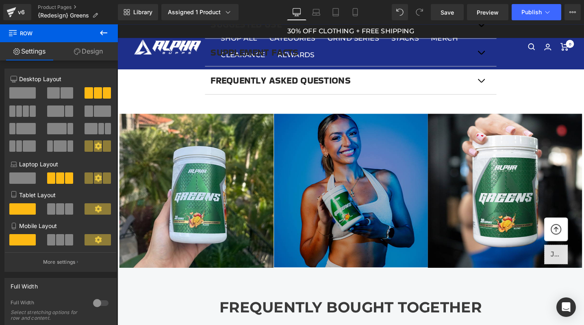
scroll to position [725, 0]
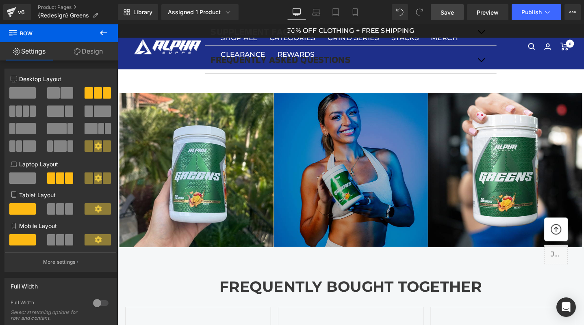
click at [449, 14] on span "Save" at bounding box center [446, 12] width 13 height 9
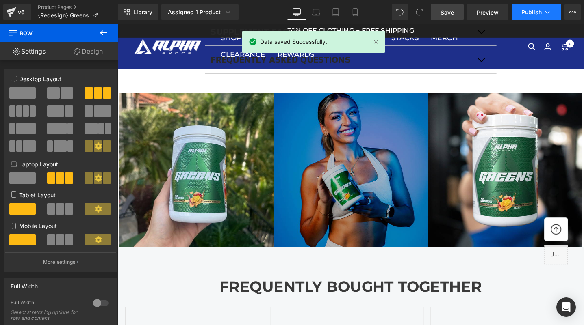
click at [526, 15] on button "Publish" at bounding box center [537, 12] width 50 height 16
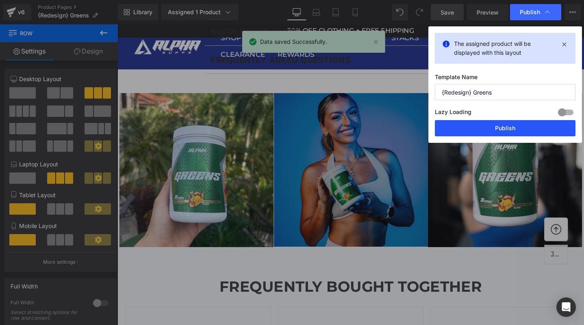
click at [506, 125] on button "Publish" at bounding box center [505, 128] width 141 height 16
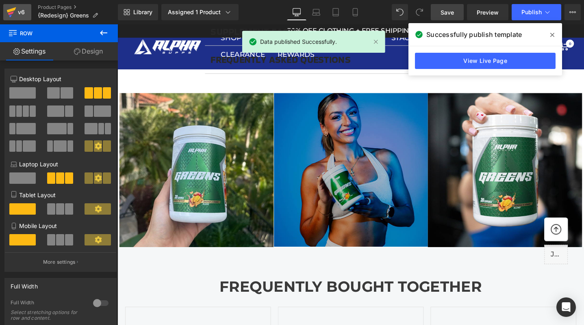
click at [18, 12] on div "v6" at bounding box center [21, 12] width 10 height 11
